Goal: Task Accomplishment & Management: Complete application form

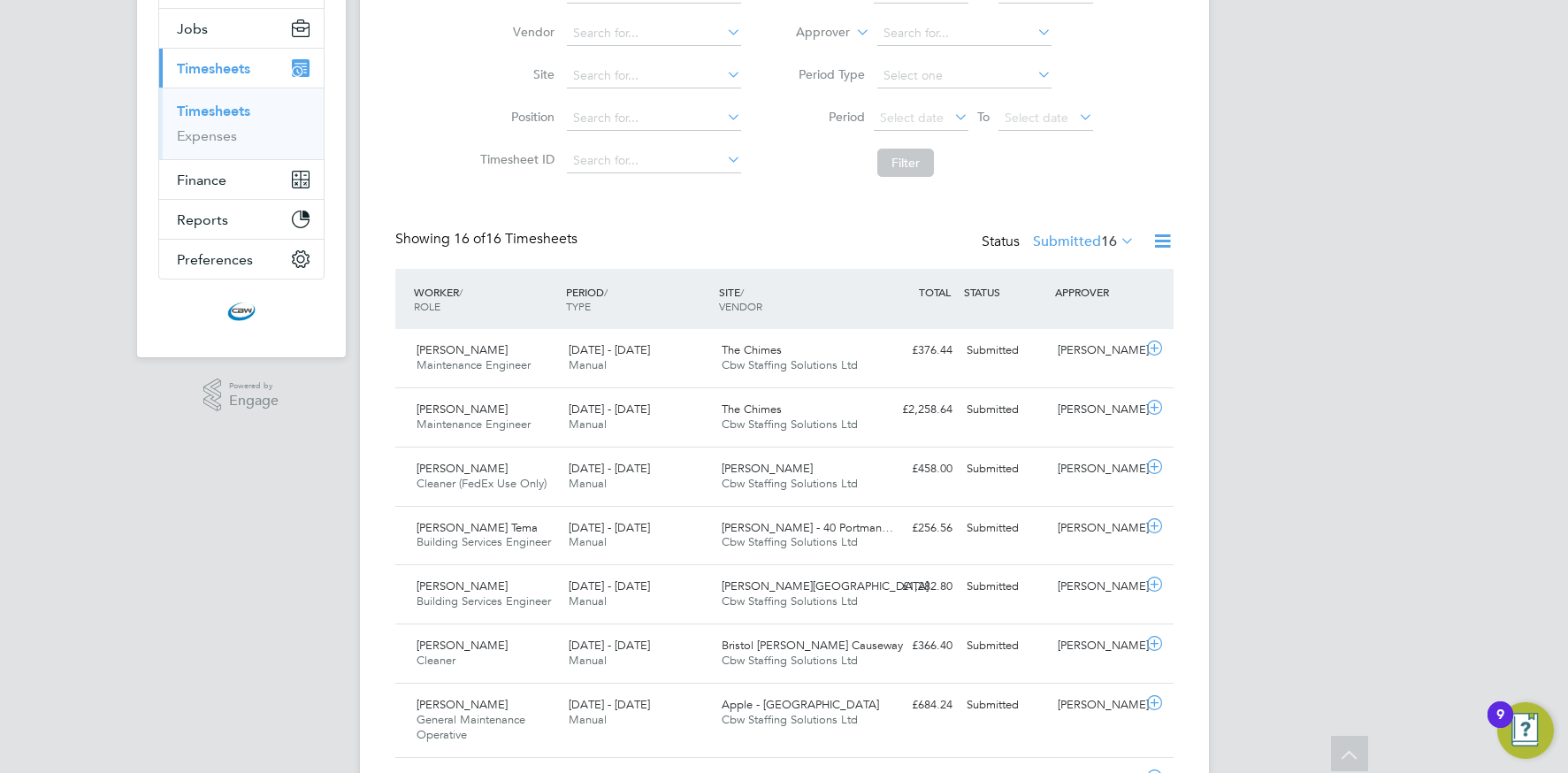
click at [1161, 241] on icon at bounding box center [1162, 240] width 22 height 22
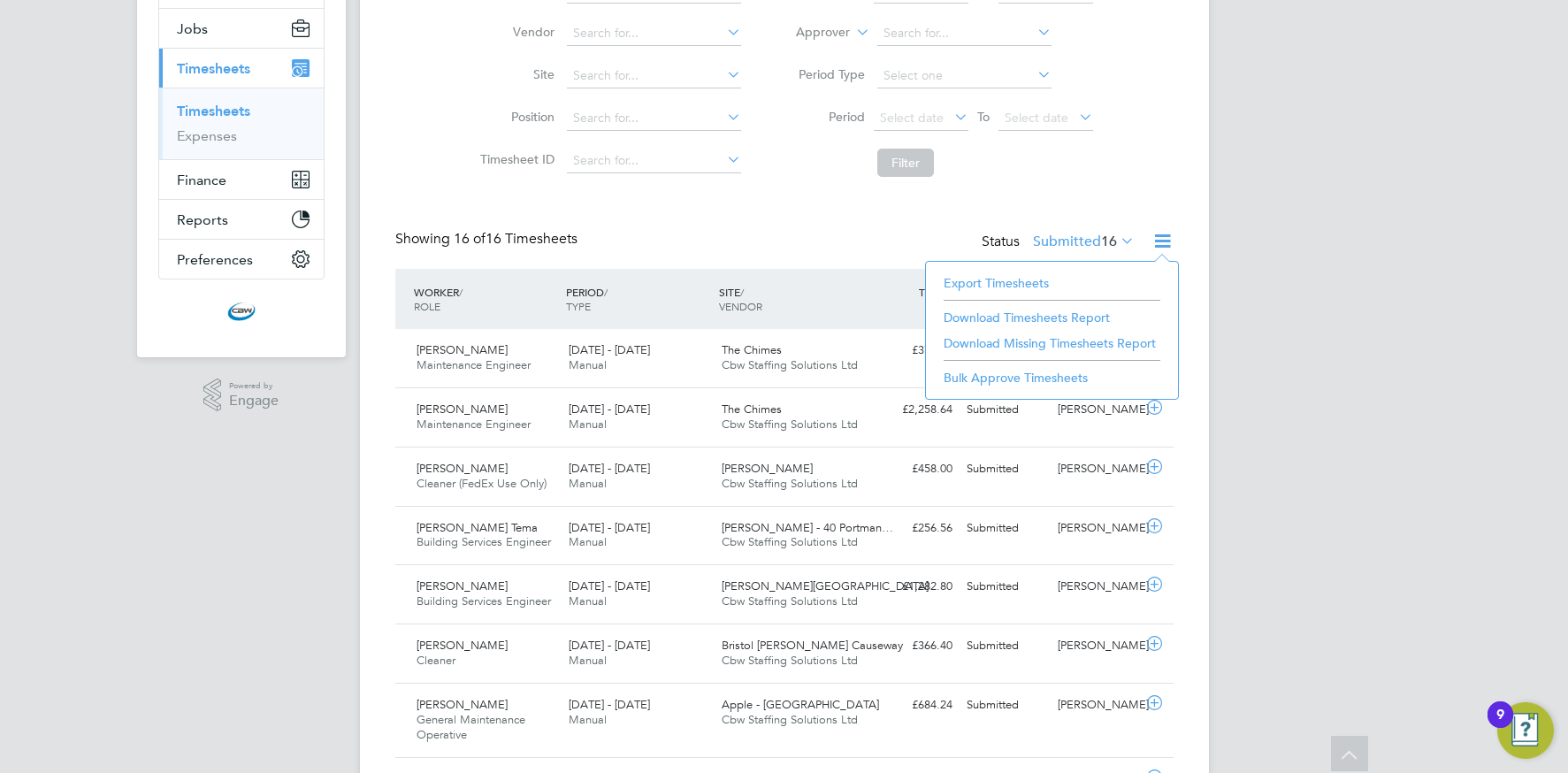
drag, startPoint x: 1001, startPoint y: 285, endPoint x: 887, endPoint y: 286, distance: 114.0
click at [1001, 285] on li "Export Timesheets" at bounding box center [1053, 283] width 235 height 25
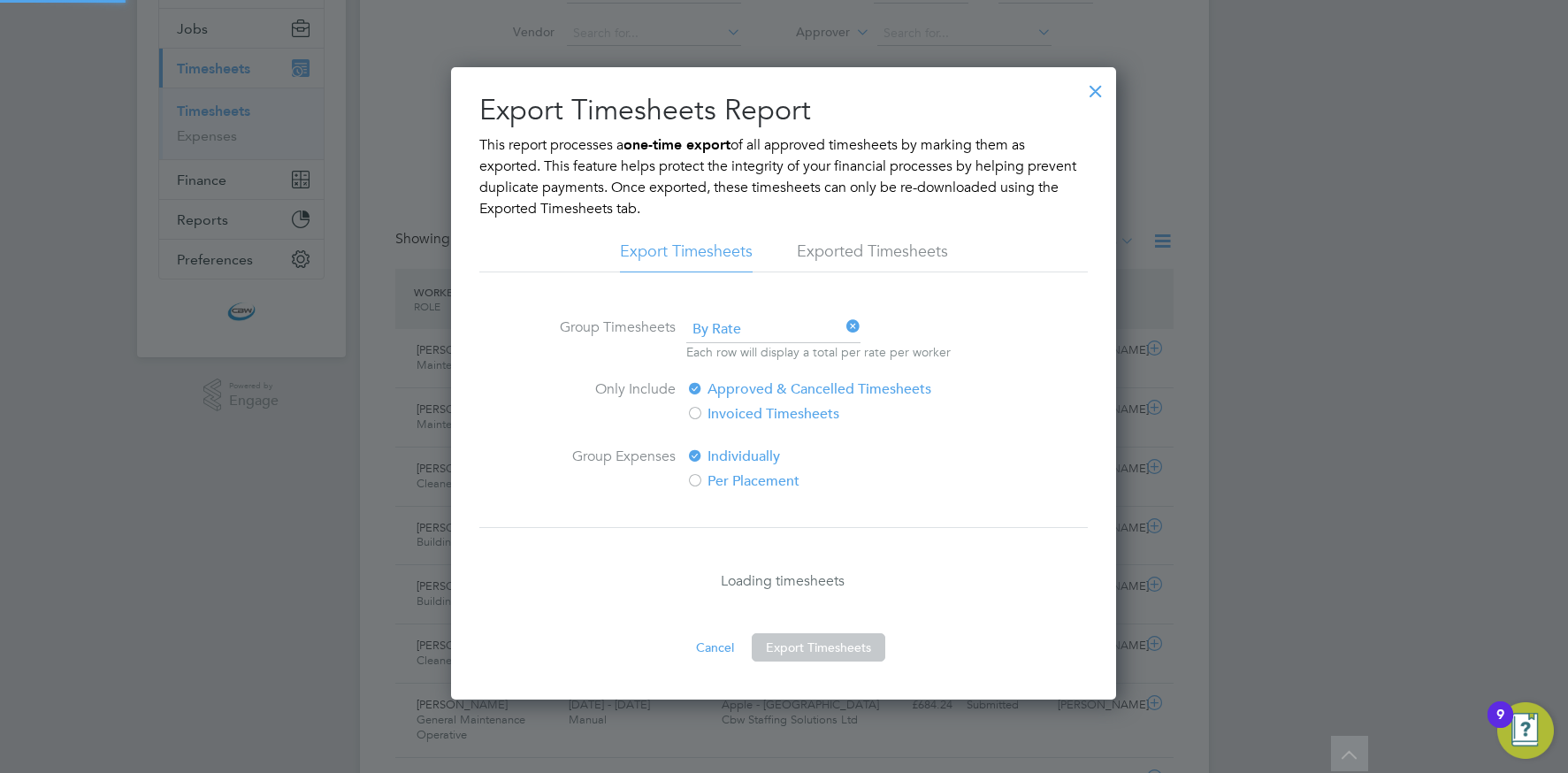
scroll to position [9, 9]
click at [851, 641] on button "Export Timesheets" at bounding box center [818, 648] width 133 height 28
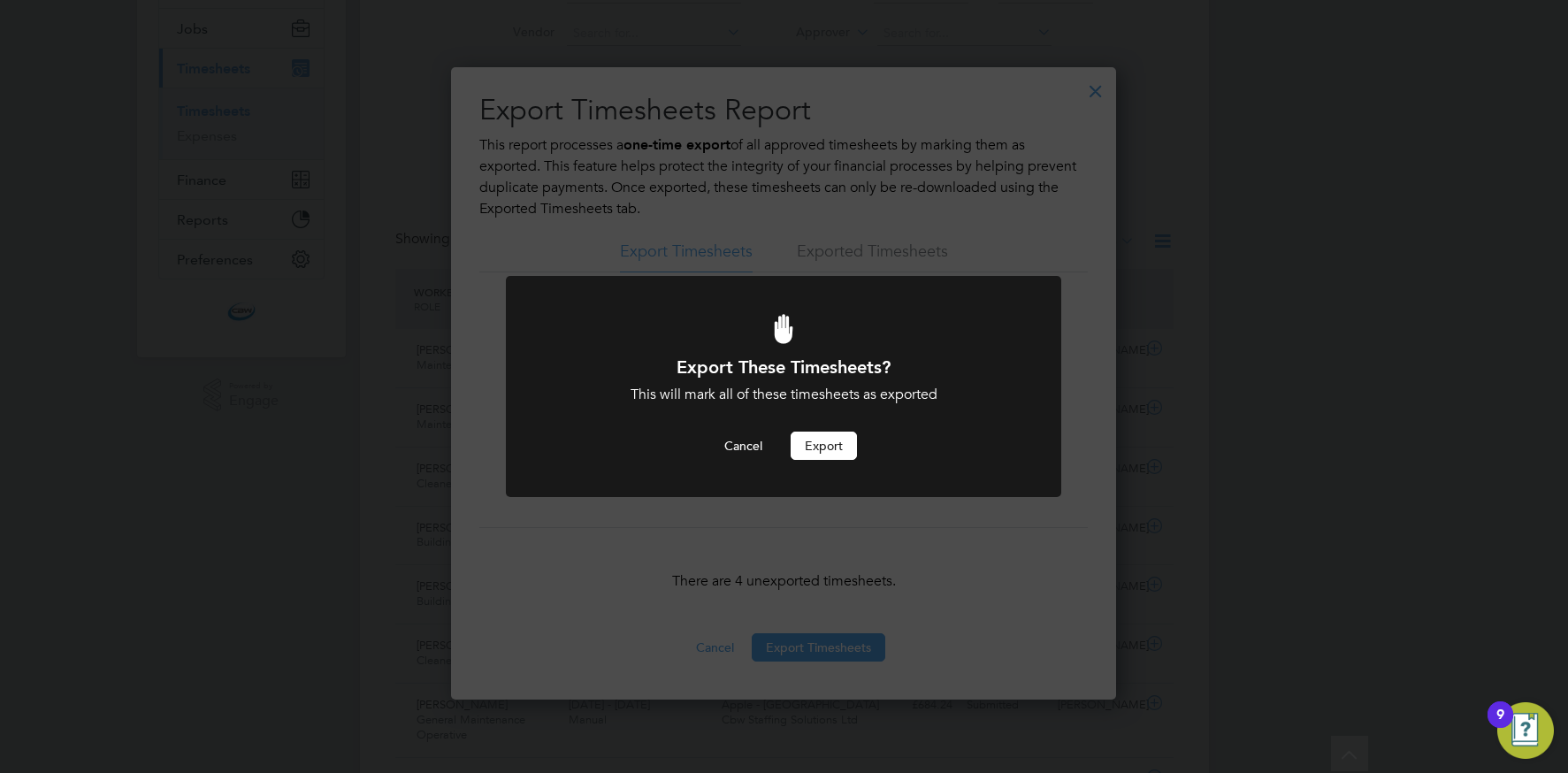
scroll to position [0, 0]
click at [810, 454] on button "Export" at bounding box center [824, 446] width 66 height 28
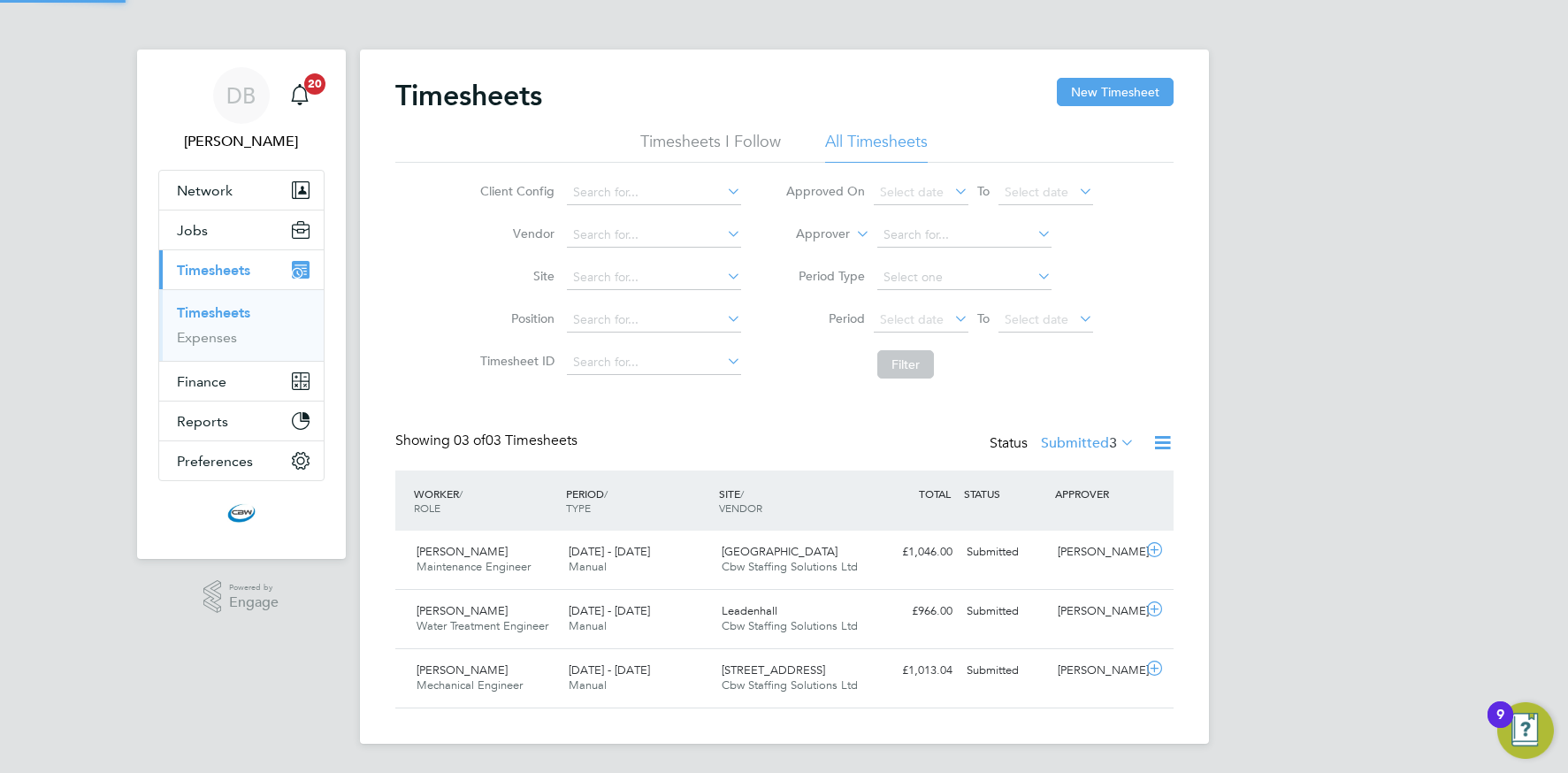
scroll to position [45, 154]
drag, startPoint x: 1079, startPoint y: 85, endPoint x: 938, endPoint y: 149, distance: 154.8
click at [1078, 85] on button "New Timesheet" at bounding box center [1115, 92] width 116 height 28
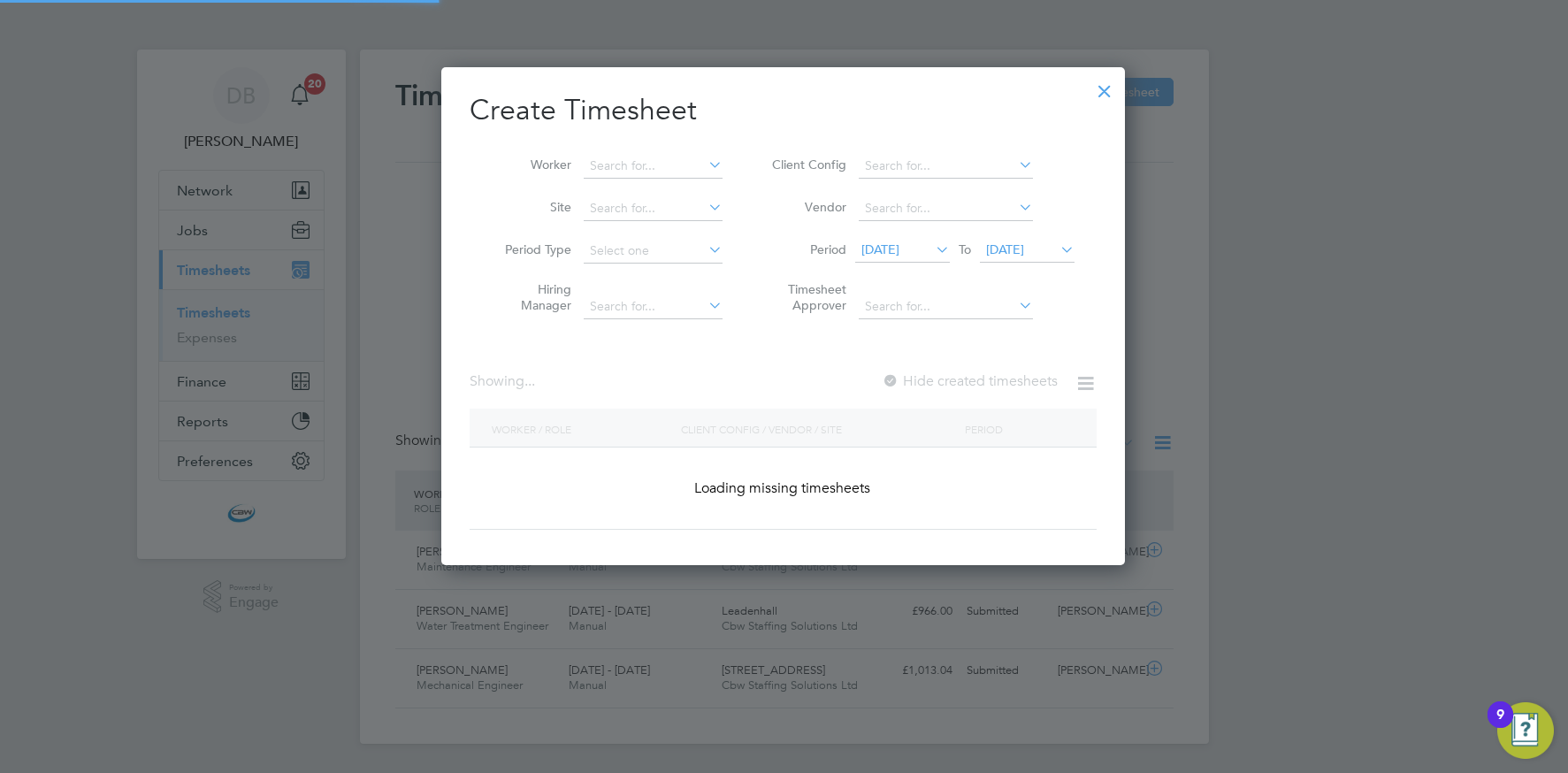
scroll to position [1936, 685]
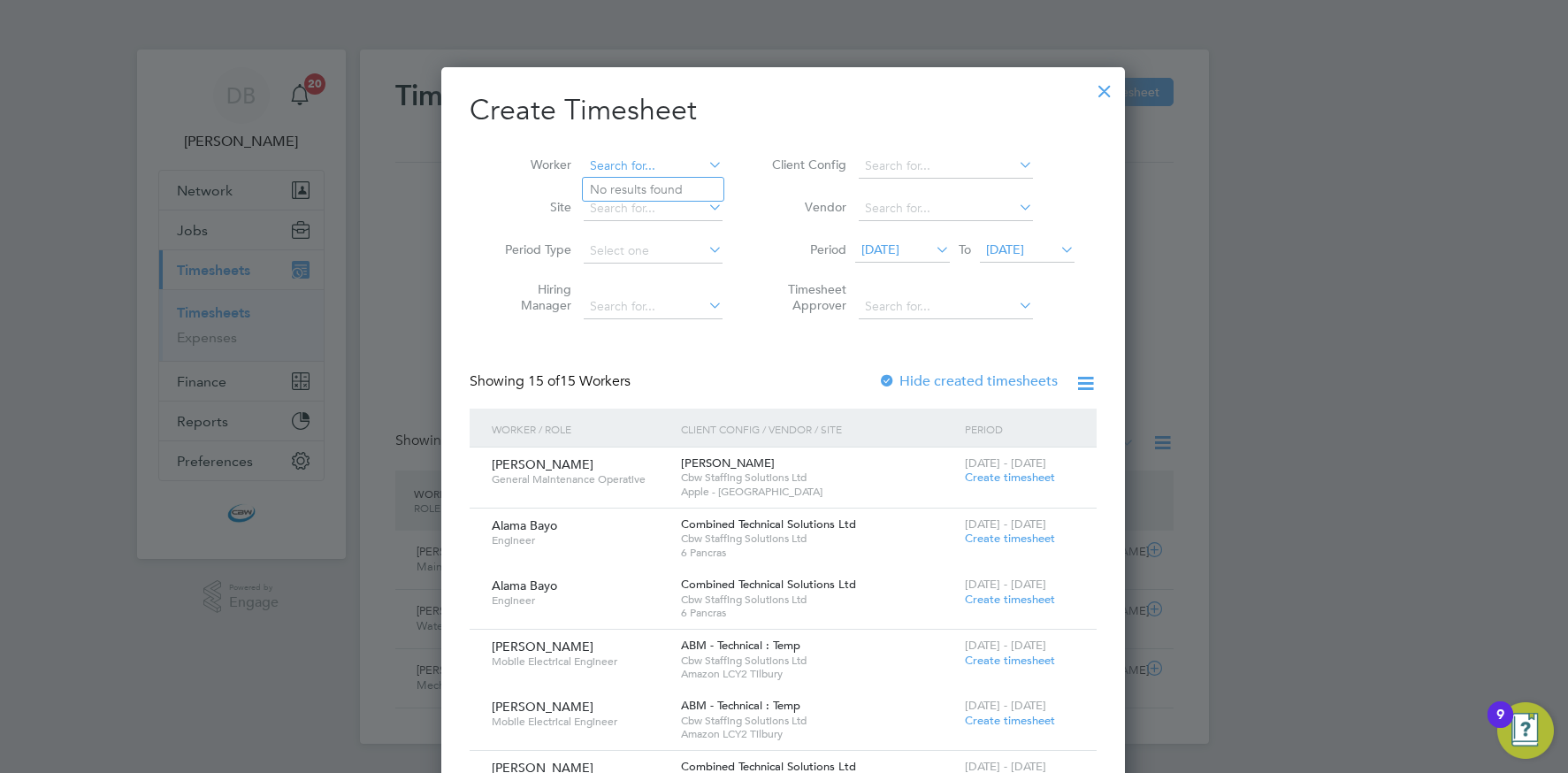
click at [617, 169] on input at bounding box center [653, 167] width 139 height 25
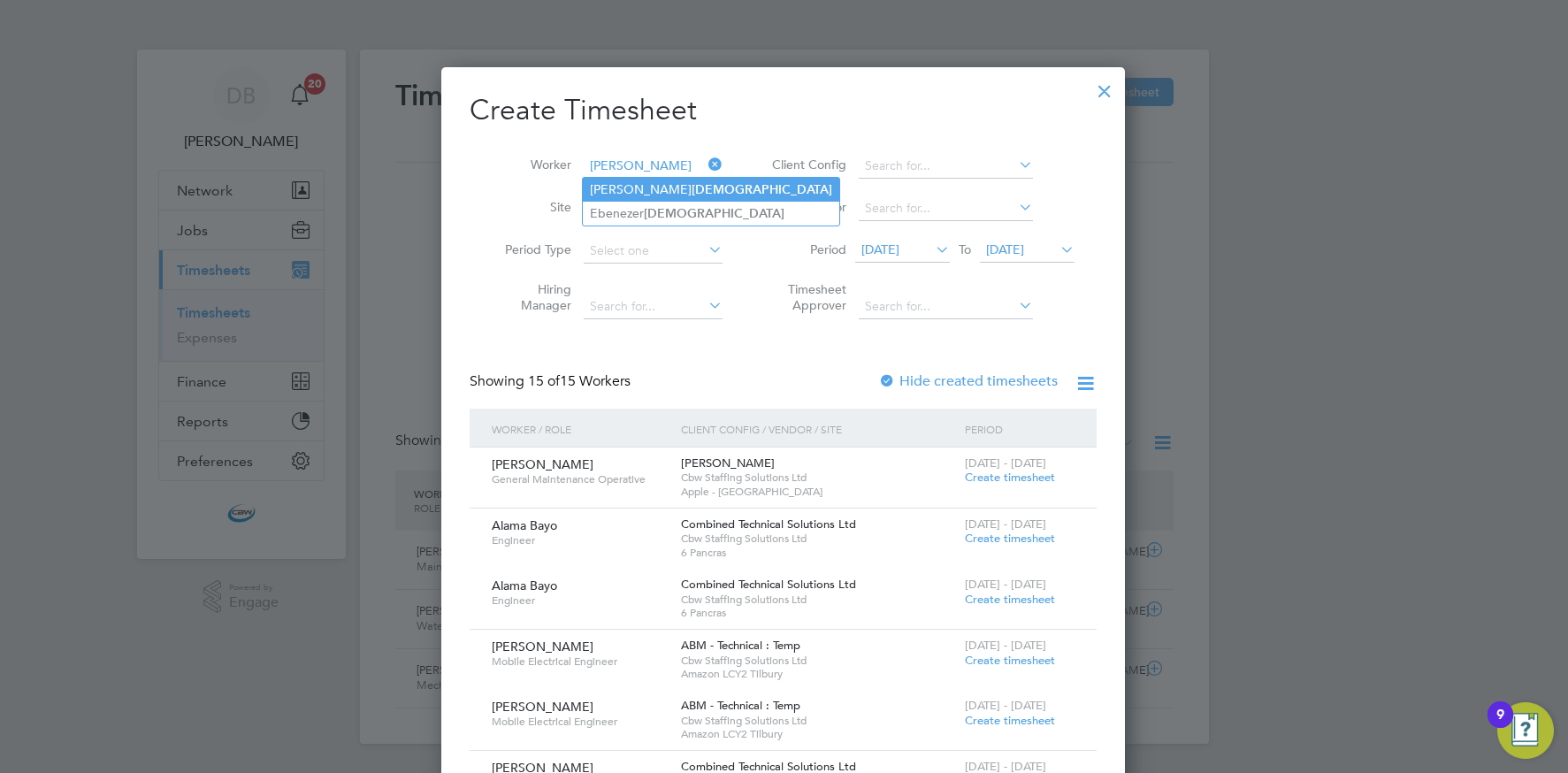
click at [691, 190] on b "Ansah" at bounding box center [761, 190] width 141 height 15
type input "Michael Boakye Ansah"
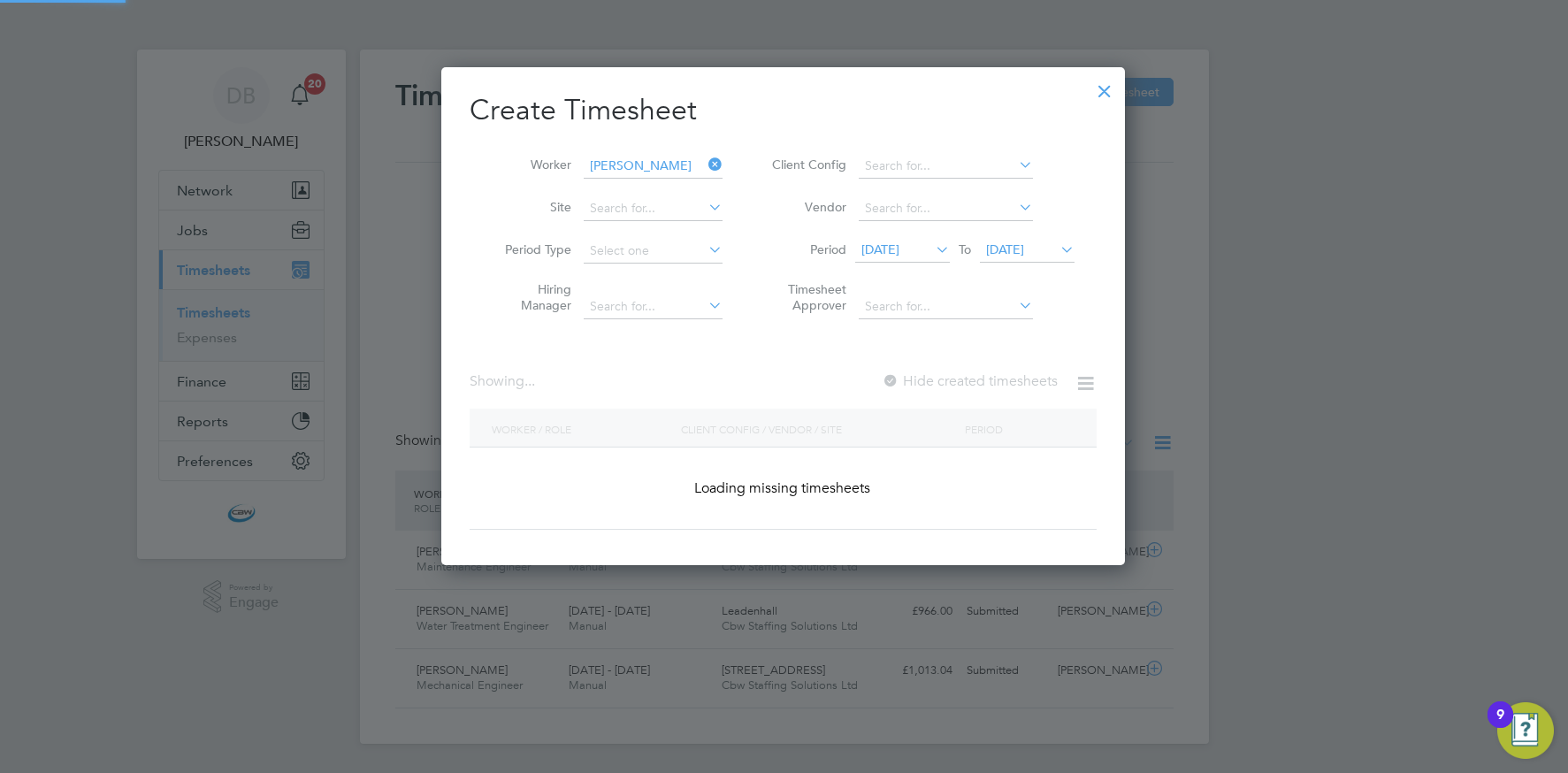
scroll to position [477, 685]
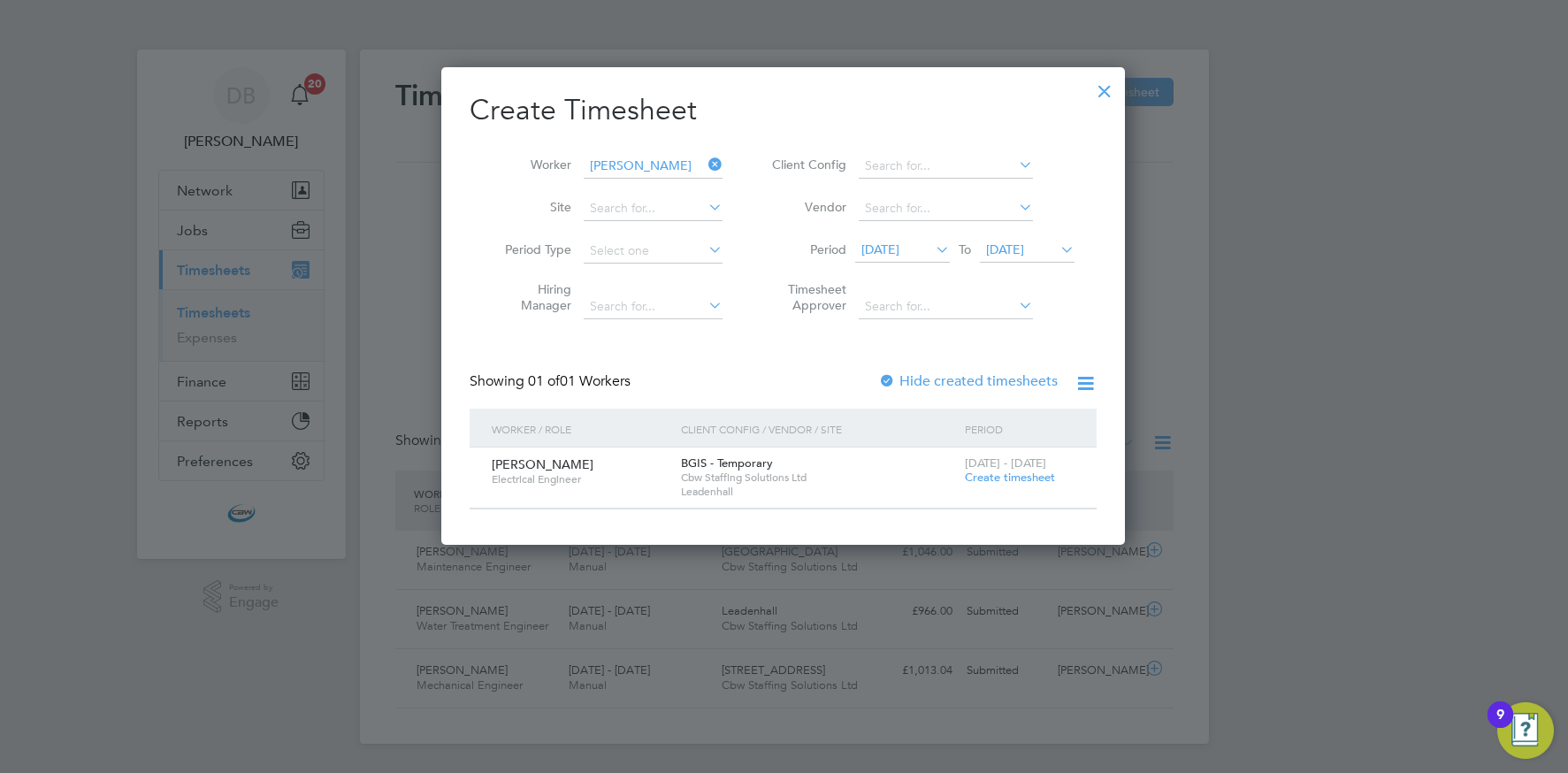
click at [995, 480] on span "Create timesheet" at bounding box center [1009, 478] width 90 height 15
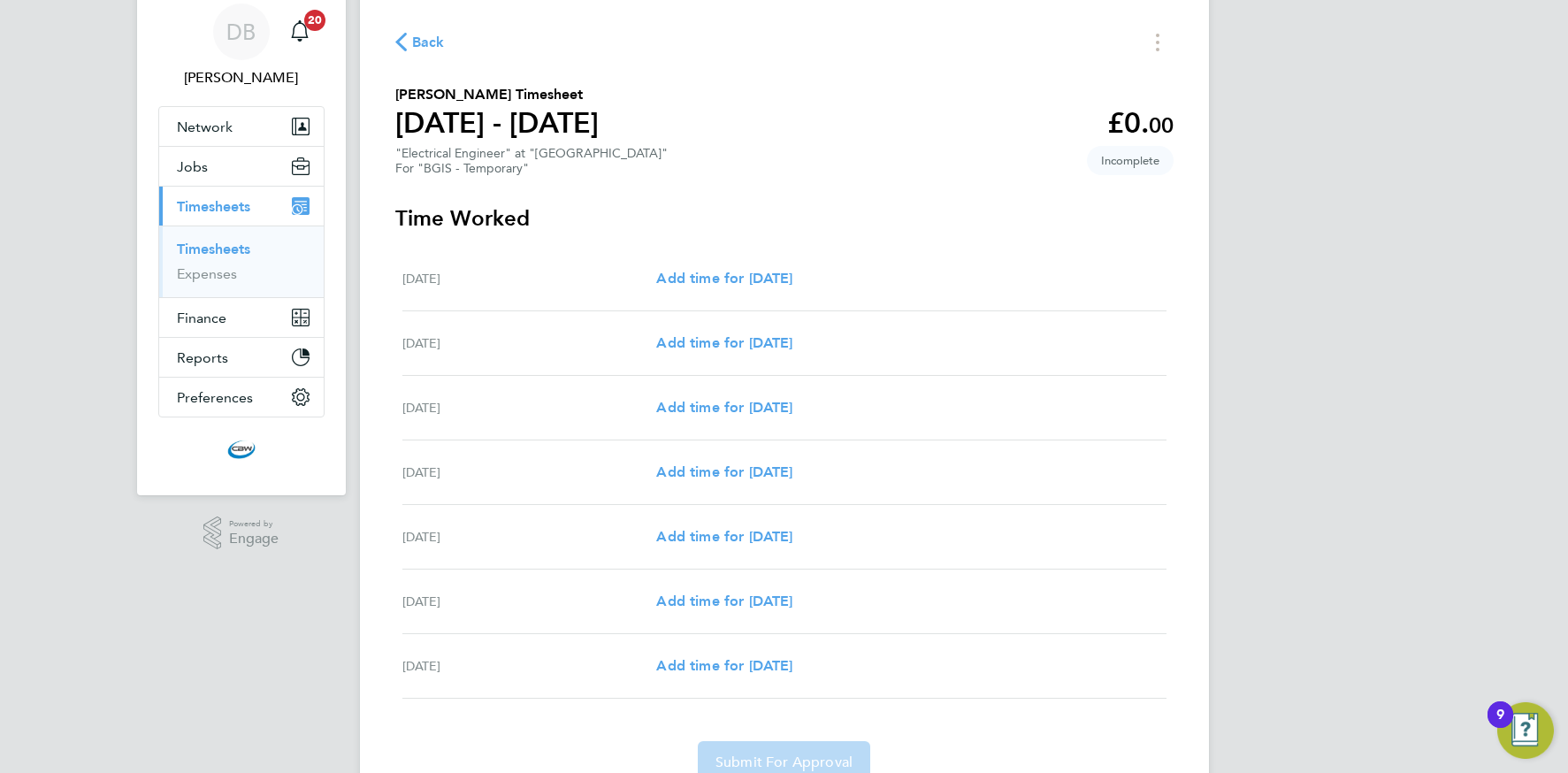
scroll to position [85, 0]
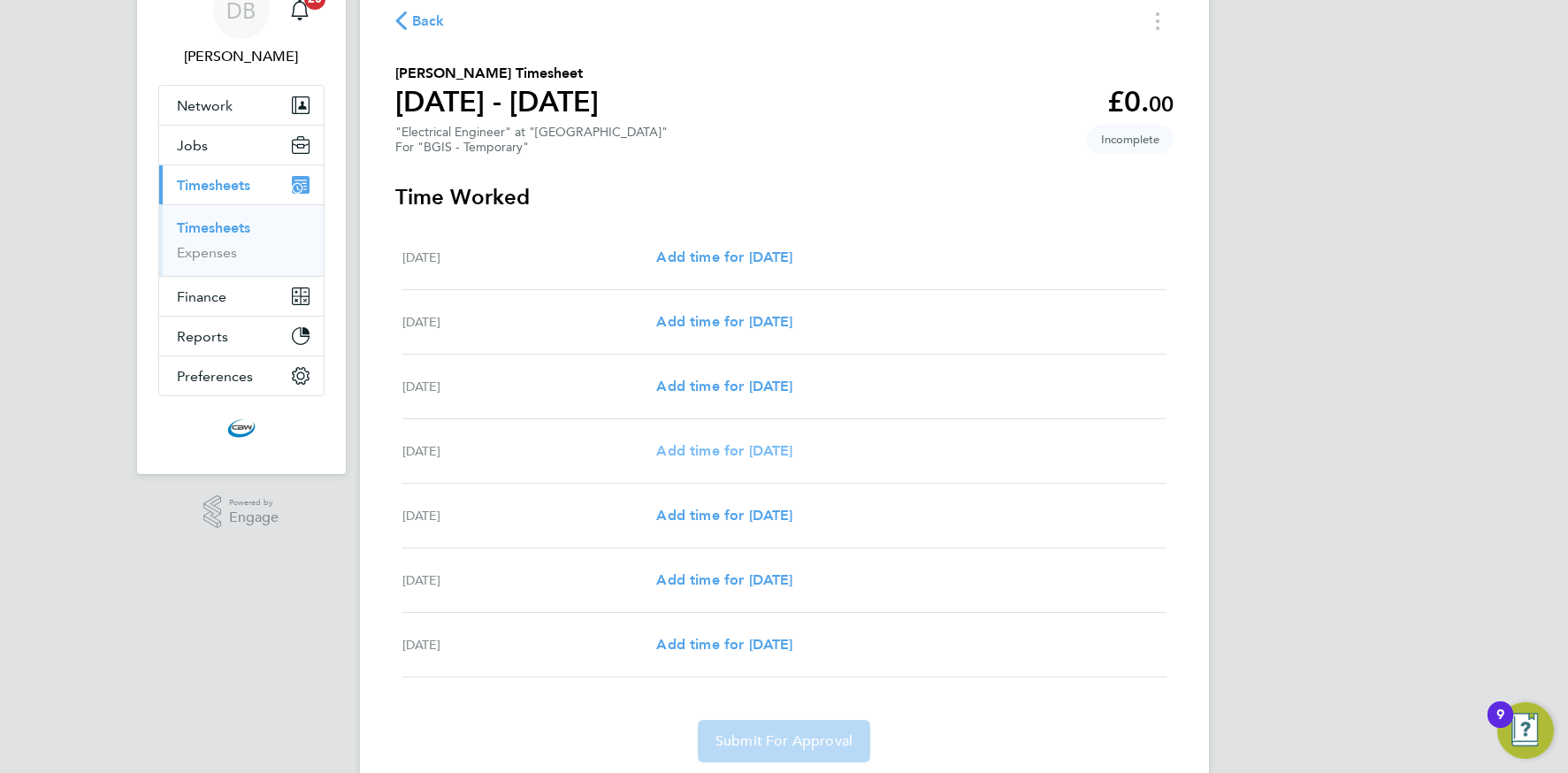
click at [715, 447] on span "Add time for Tue 19 Aug" at bounding box center [724, 451] width 136 height 17
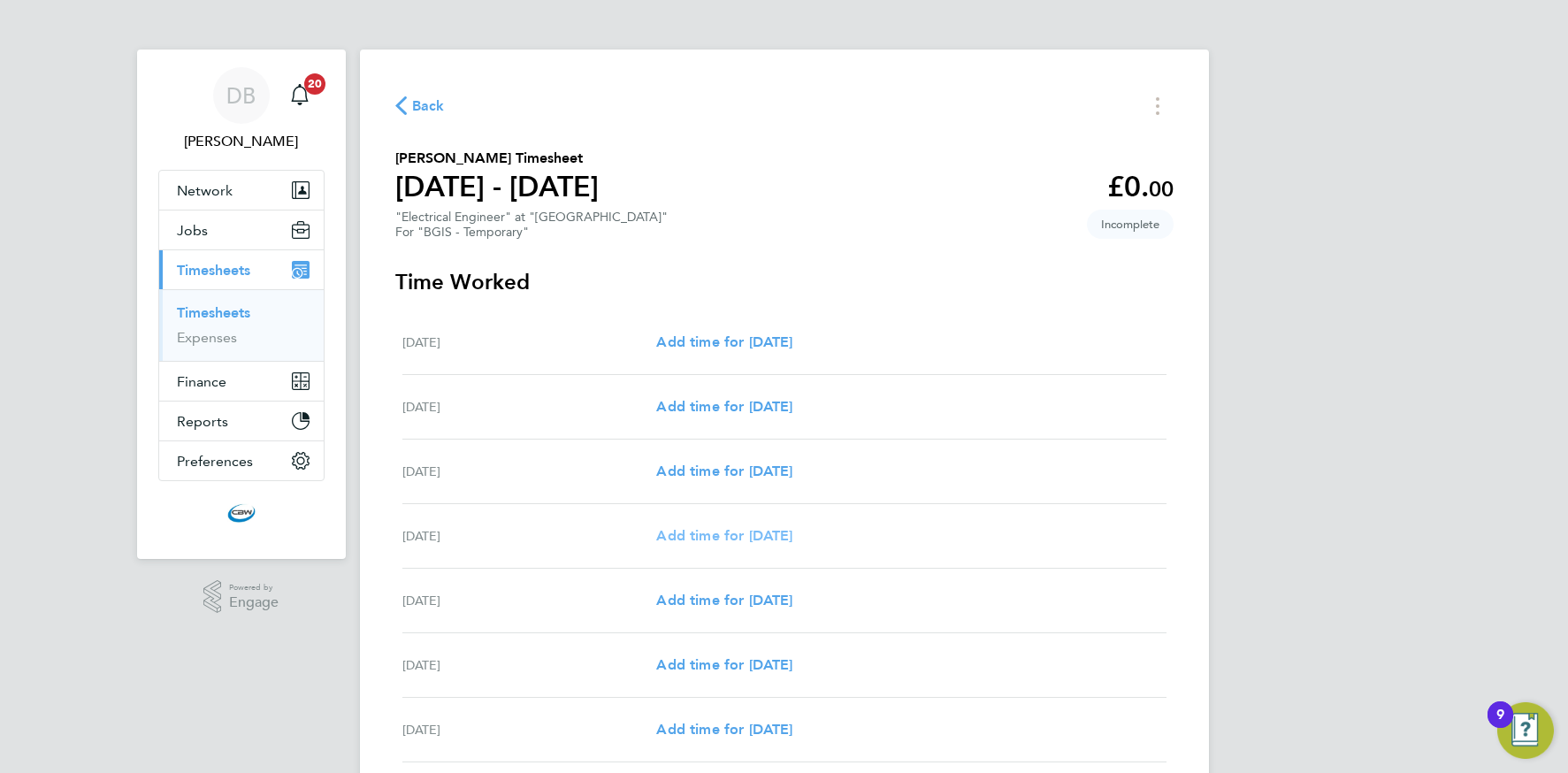
select select "60"
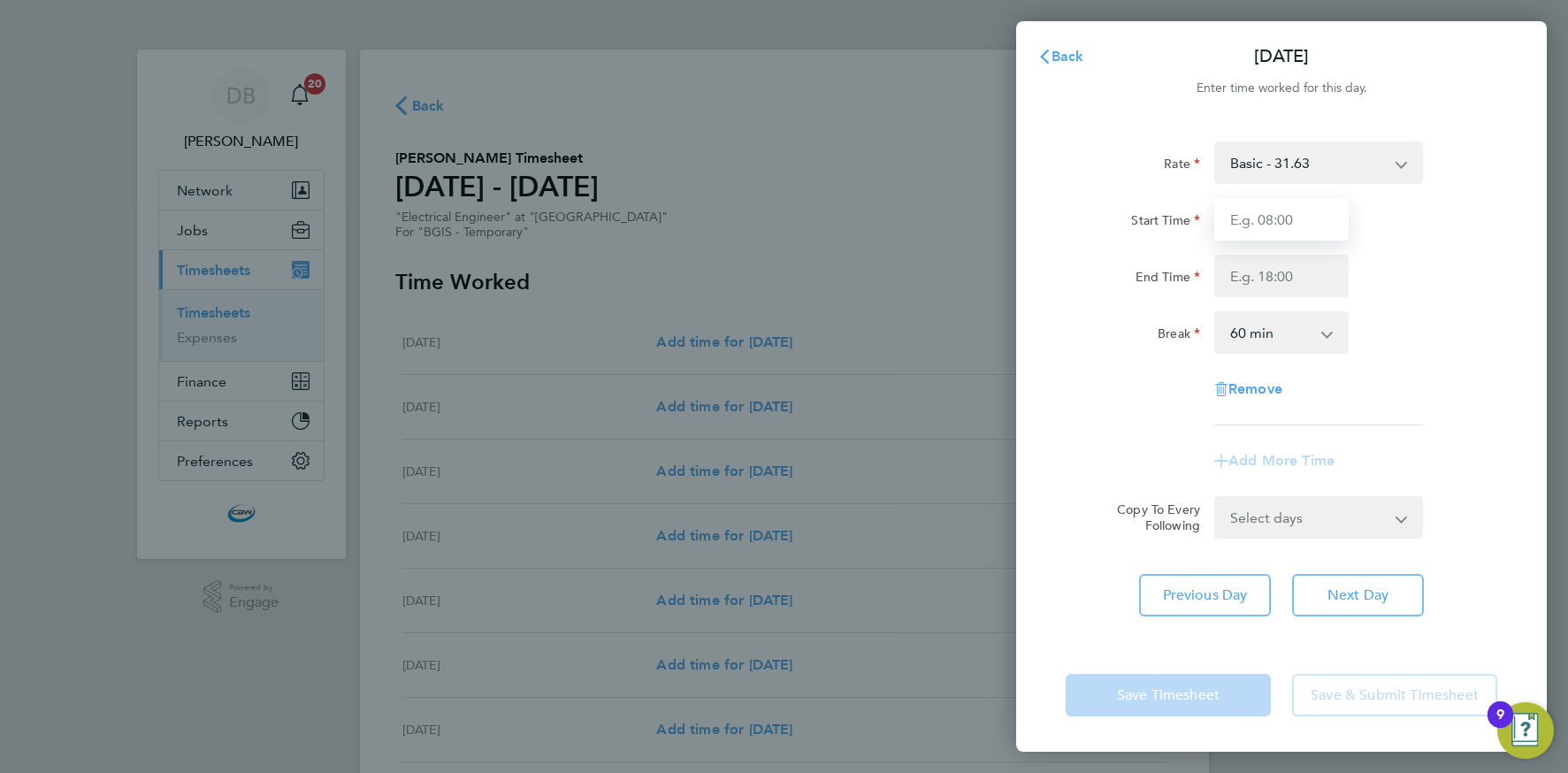
drag, startPoint x: 1268, startPoint y: 202, endPoint x: 1274, endPoint y: 212, distance: 11.7
click at [1270, 204] on input "Start Time" at bounding box center [1281, 219] width 134 height 43
type input "07:00"
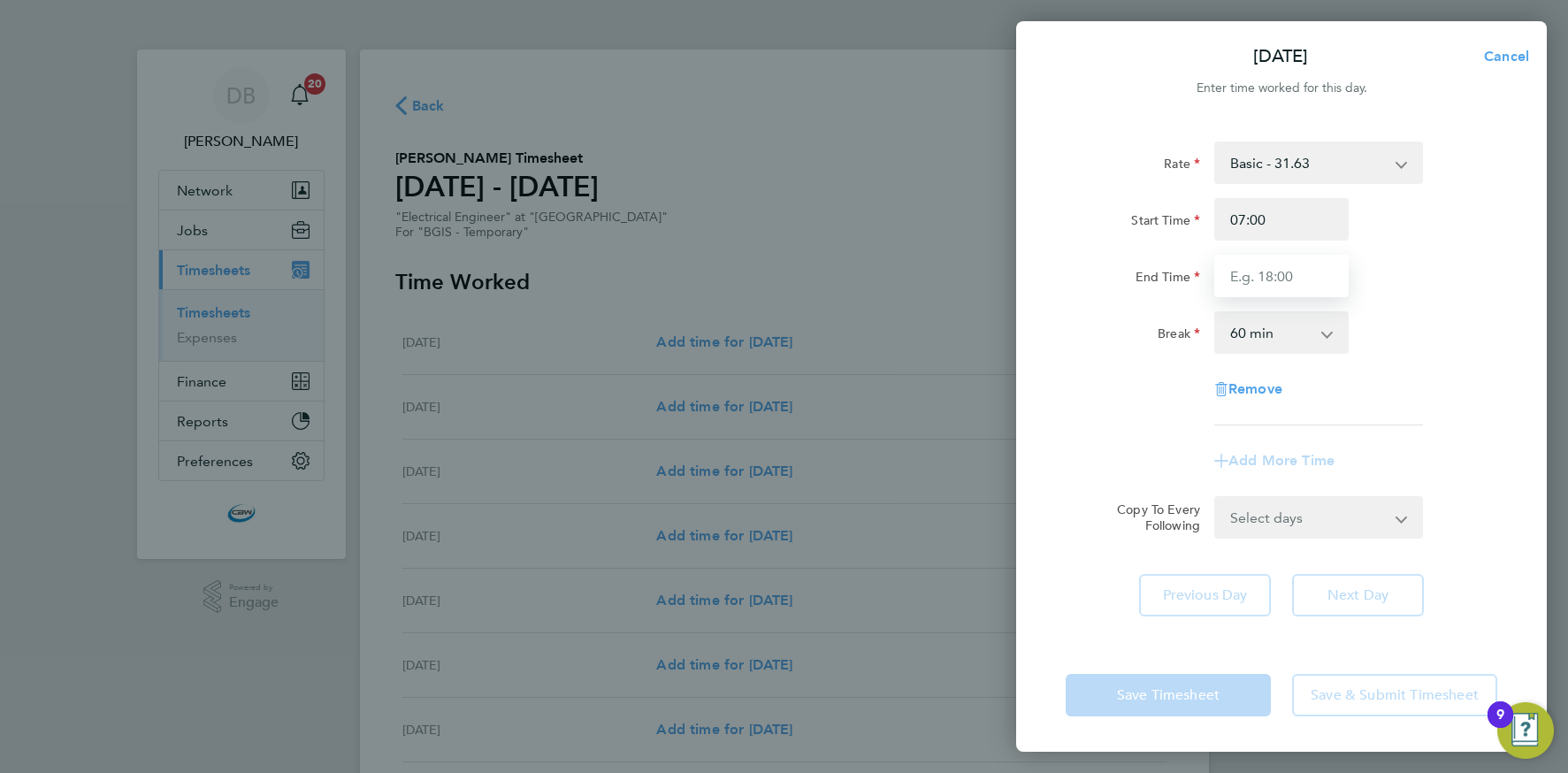
click at [1272, 278] on input "End Time" at bounding box center [1281, 275] width 134 height 43
type input "19:00"
click at [1278, 338] on select "0 min 15 min 30 min 45 min 60 min 75 min 90 min" at bounding box center [1271, 332] width 110 height 39
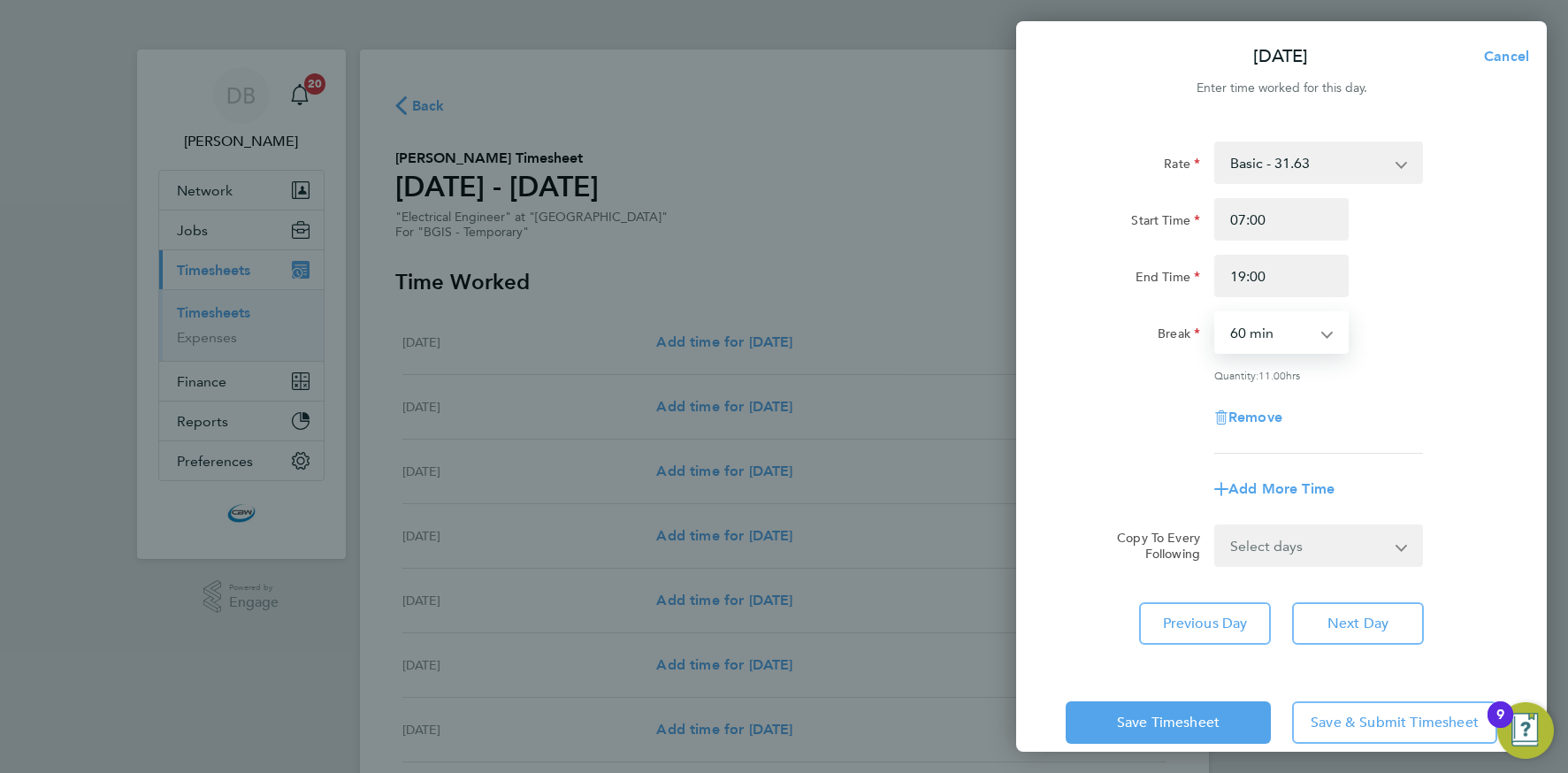
select select "0"
click at [1321, 543] on select "Select days Day Wednesday Thursday Friday" at bounding box center [1309, 545] width 185 height 39
select select "DAY"
select select "2025-08-22"
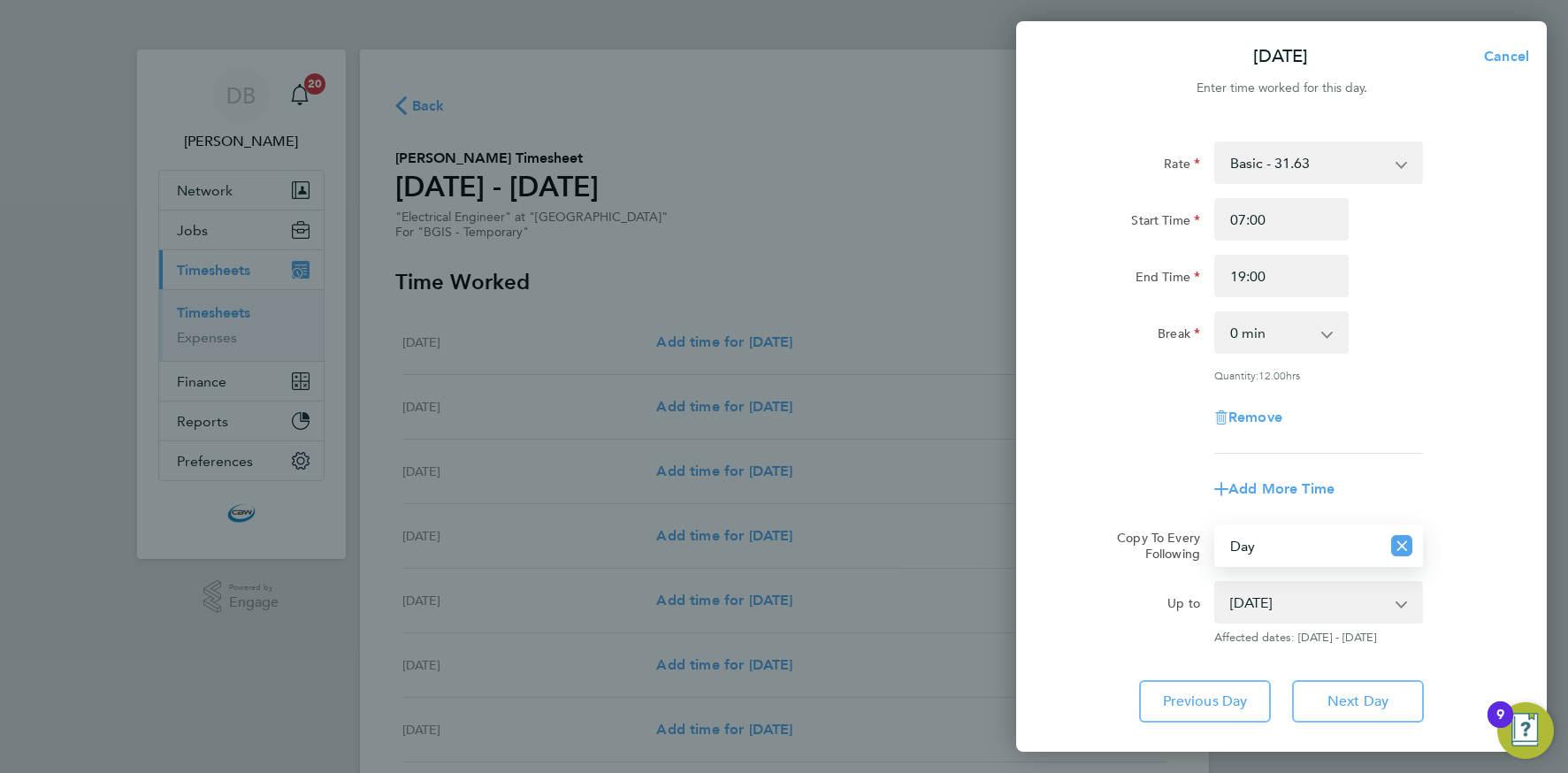
scroll to position [103, 0]
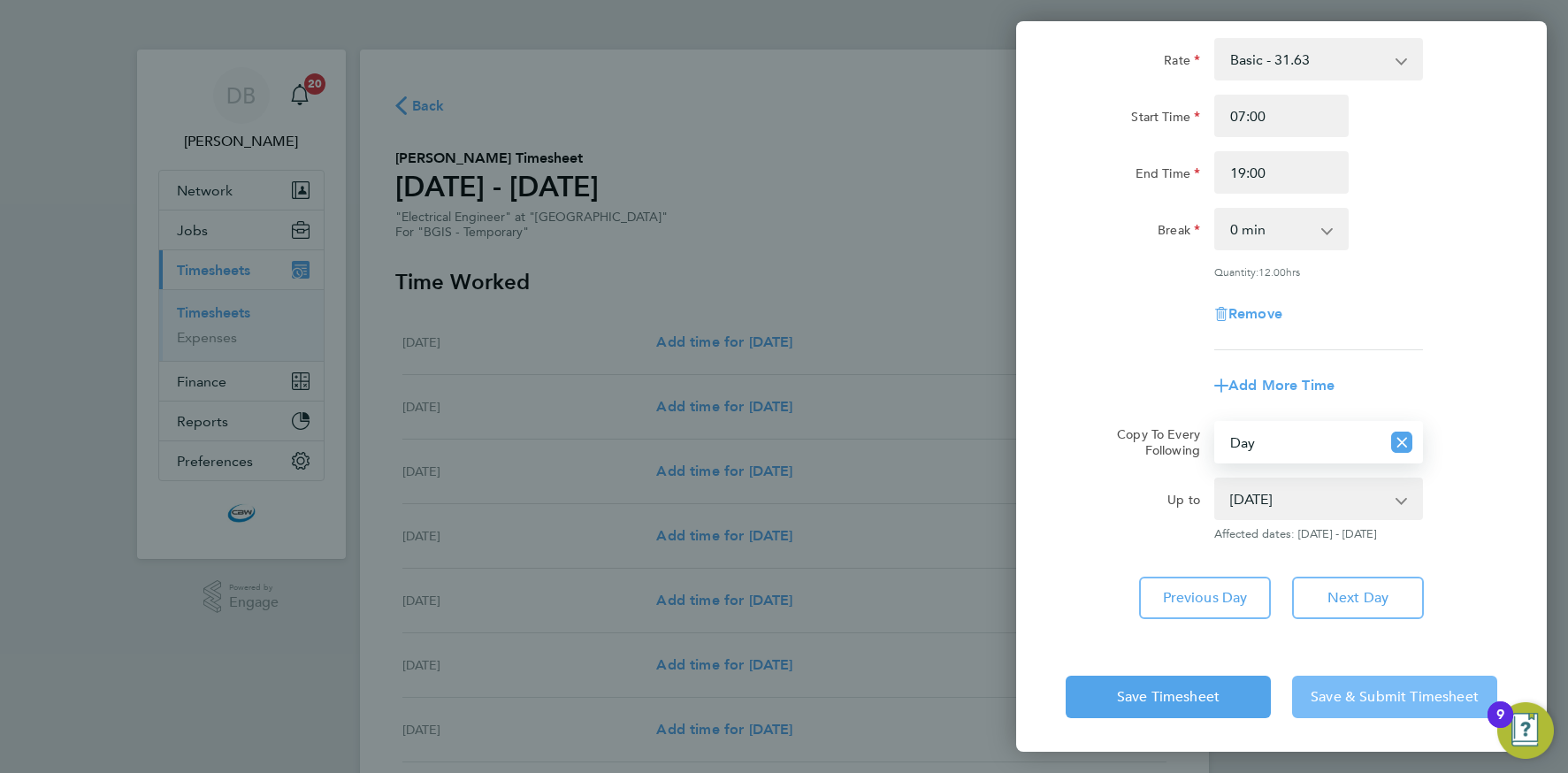
click at [1372, 694] on span "Save & Submit Timesheet" at bounding box center [1395, 697] width 168 height 18
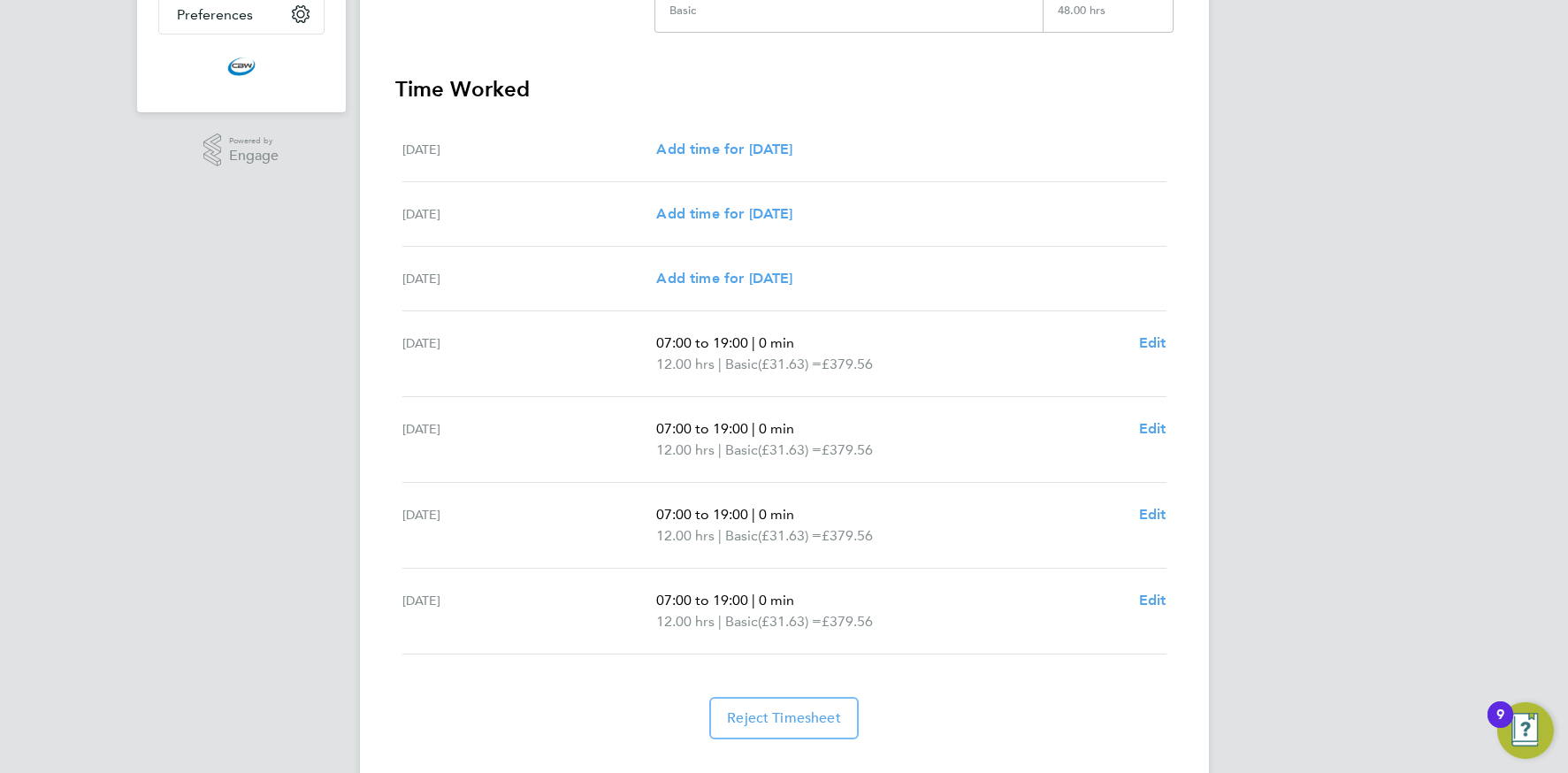
scroll to position [484, 0]
